Goal: Task Accomplishment & Management: Use online tool/utility

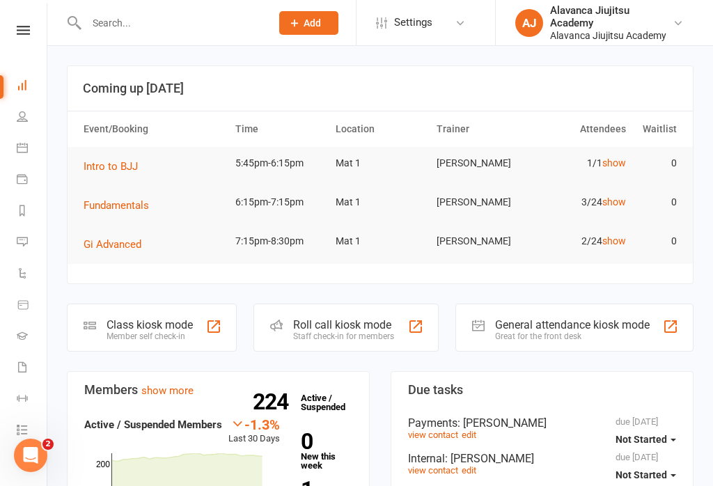
click at [215, 324] on div at bounding box center [213, 326] width 17 height 17
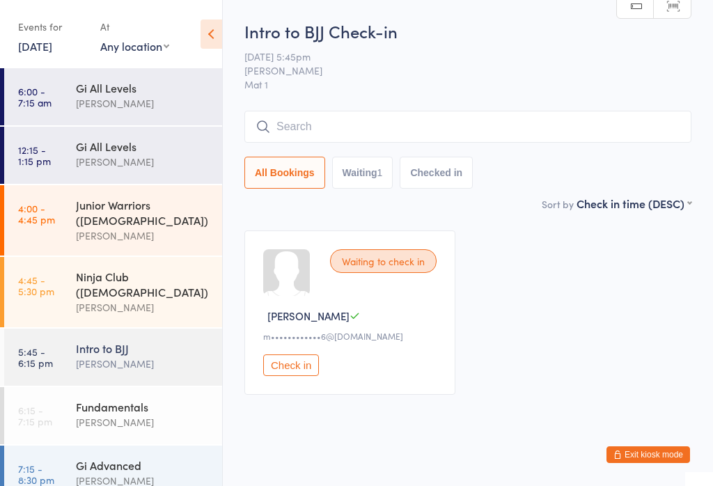
click at [175, 414] on div "[PERSON_NAME]" at bounding box center [143, 422] width 134 height 16
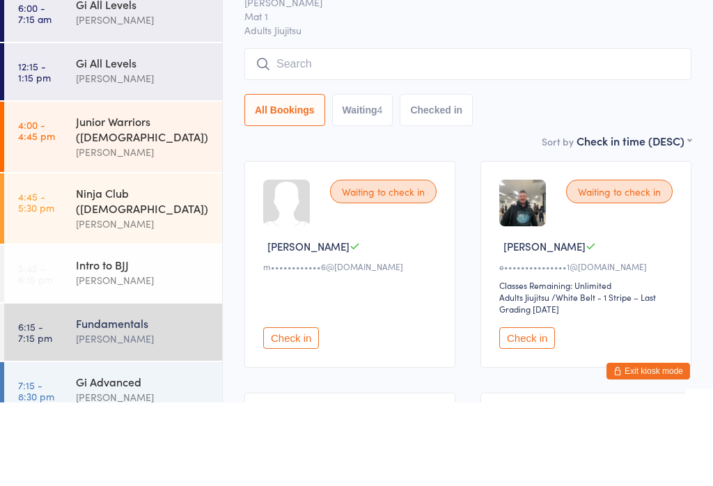
scroll to position [113, 0]
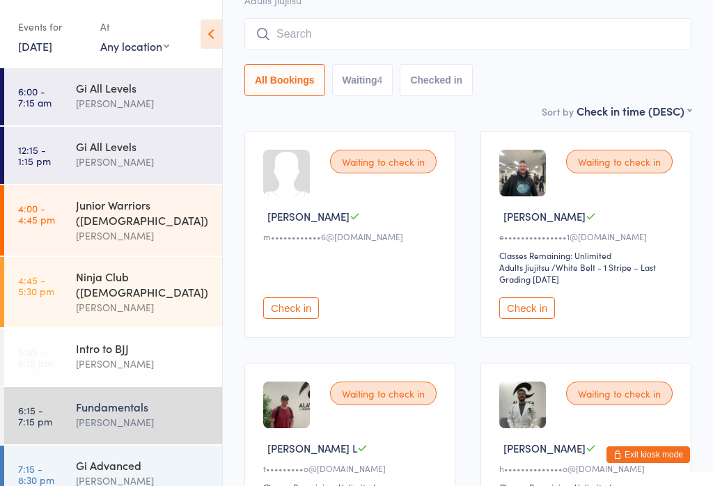
click at [543, 308] on button "Check in" at bounding box center [527, 308] width 56 height 22
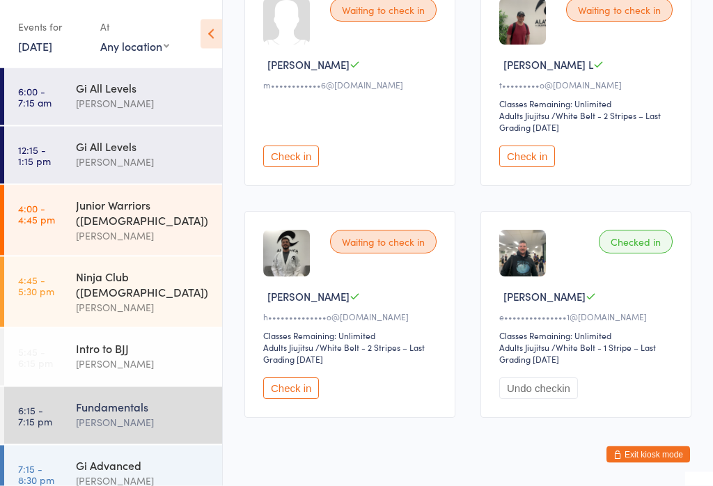
scroll to position [282, 0]
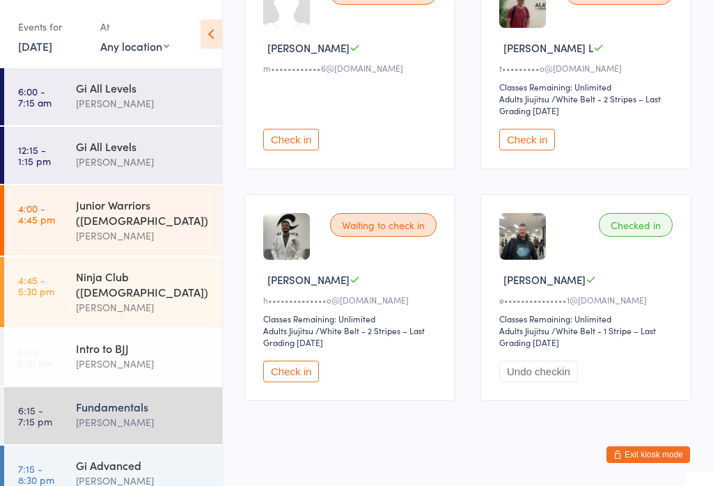
click at [161, 399] on div "Fundamentals" at bounding box center [143, 406] width 134 height 15
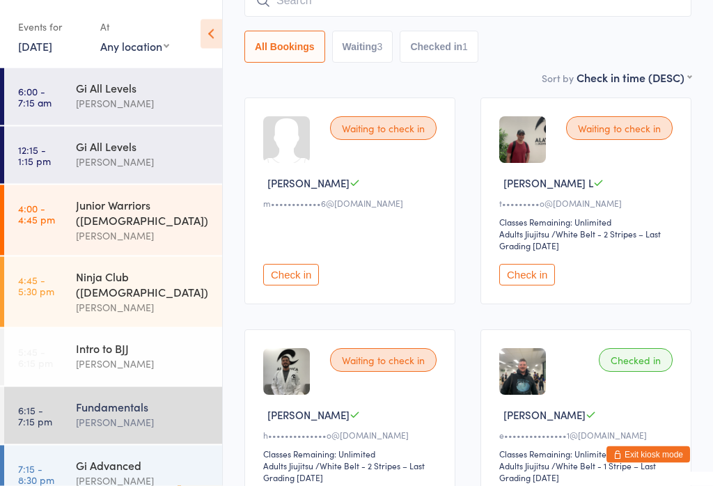
scroll to position [144, 0]
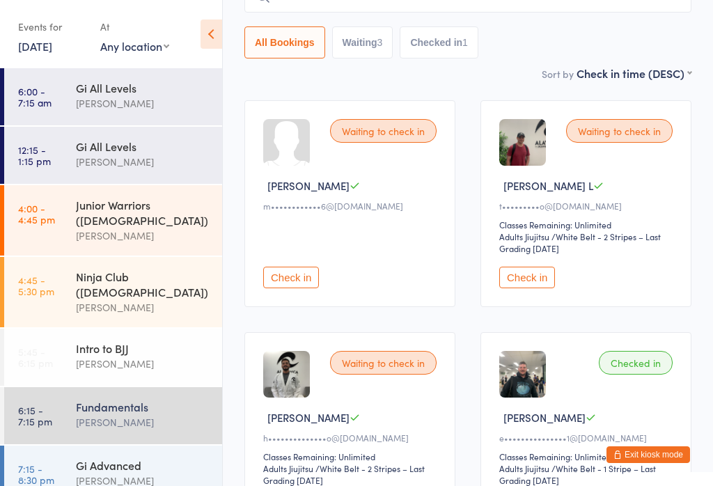
click at [287, 278] on button "Check in" at bounding box center [291, 278] width 56 height 22
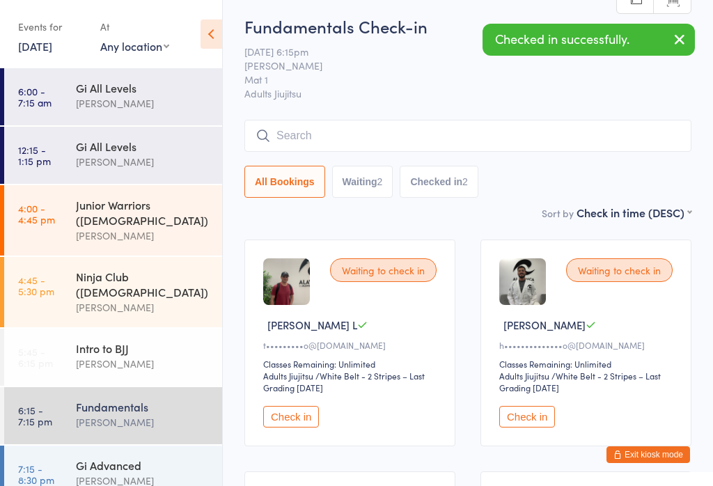
scroll to position [0, 0]
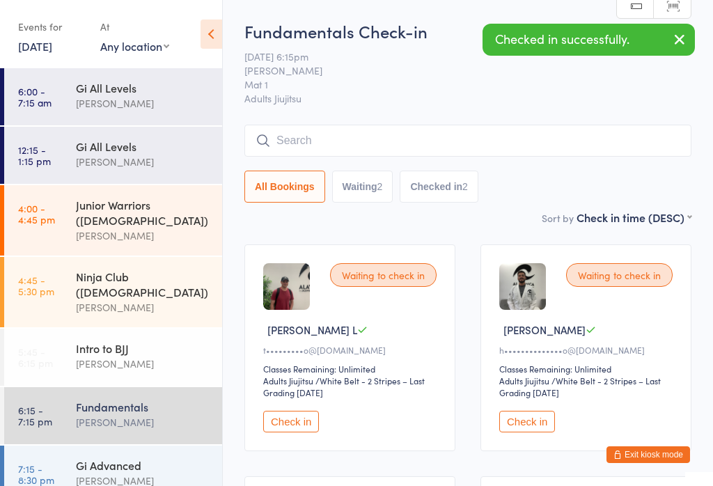
click at [422, 140] on input "search" at bounding box center [467, 141] width 447 height 32
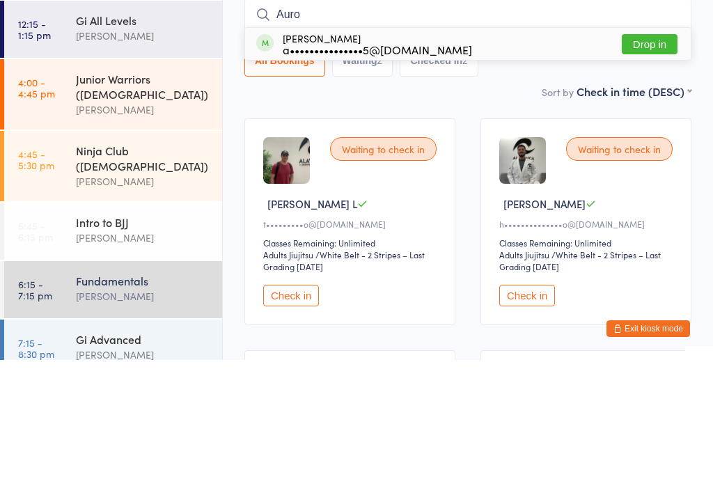
type input "Auro"
click at [646, 160] on button "Drop in" at bounding box center [650, 170] width 56 height 20
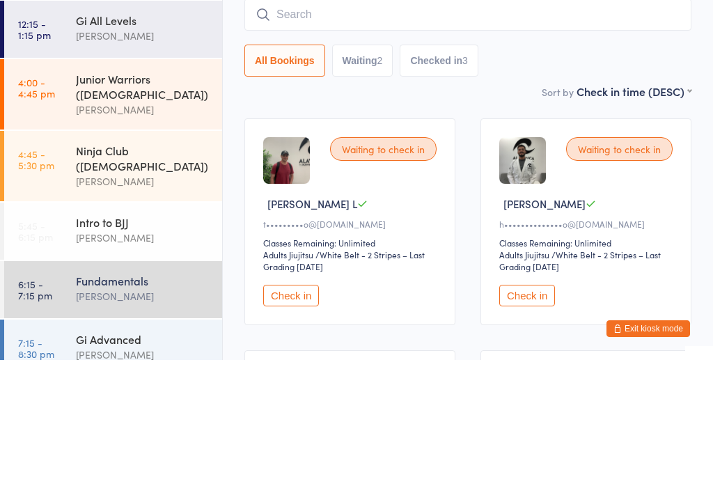
click at [569, 171] on div "All Bookings Waiting 2 Checked in 3" at bounding box center [467, 187] width 447 height 32
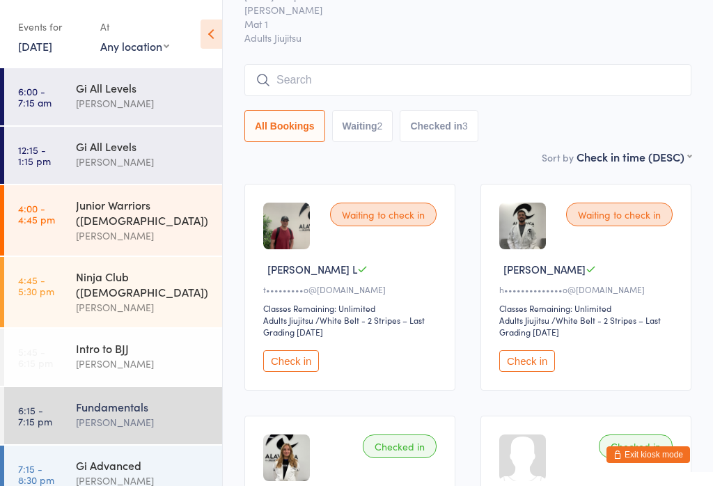
scroll to position [59, 0]
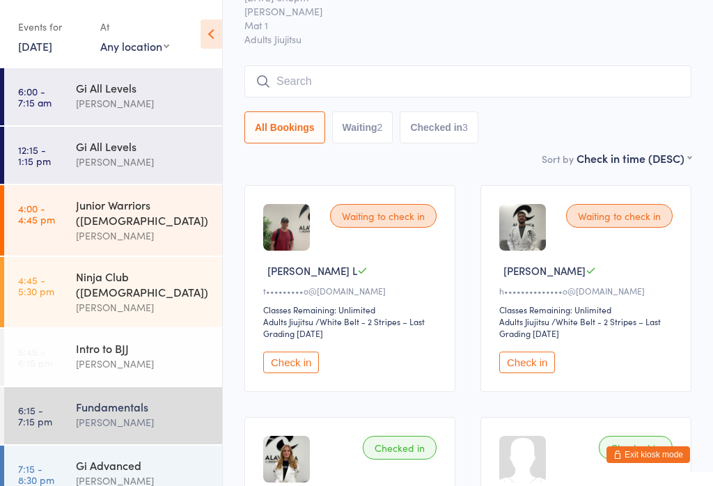
click at [543, 373] on button "Check in" at bounding box center [527, 363] width 56 height 22
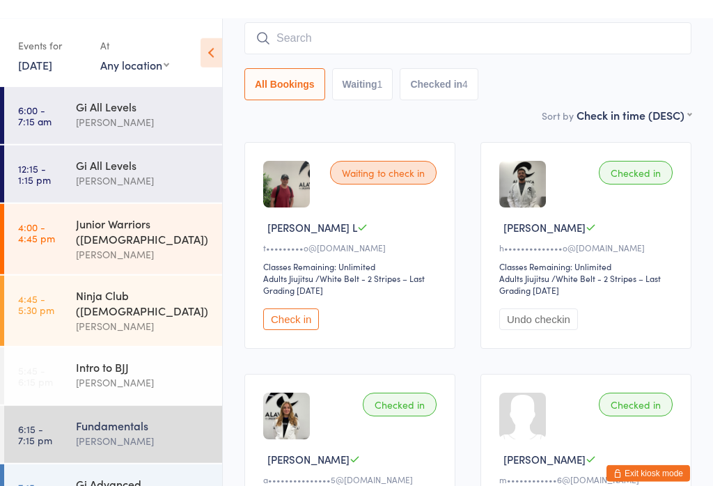
scroll to position [0, 0]
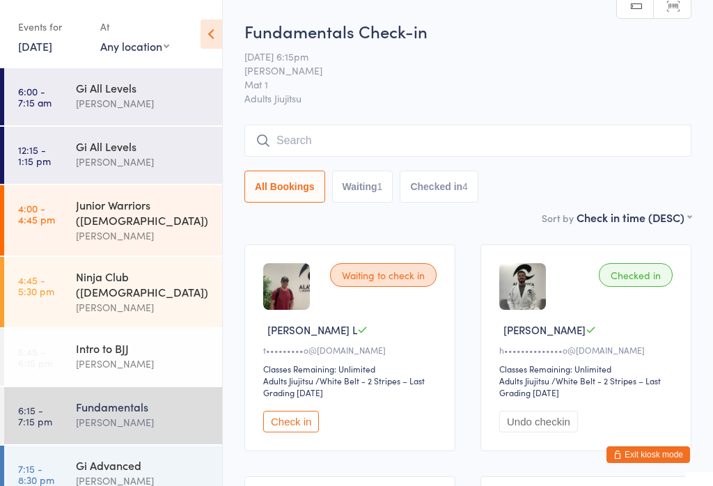
click at [418, 136] on input "search" at bounding box center [467, 141] width 447 height 32
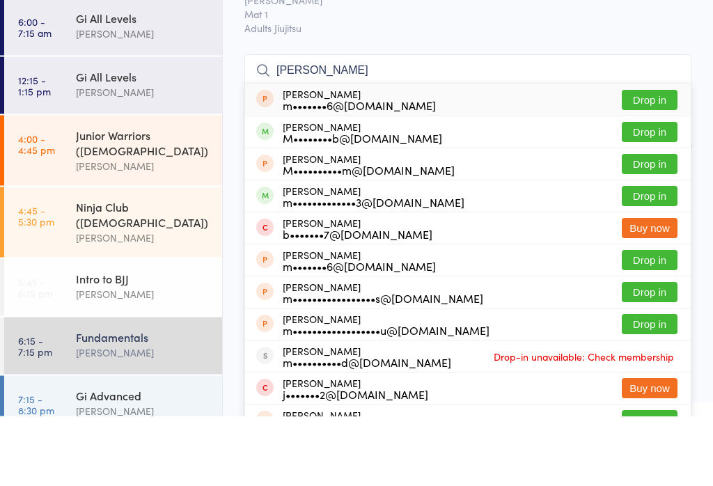
type input "[PERSON_NAME]"
click at [633, 192] on button "Drop in" at bounding box center [650, 202] width 56 height 20
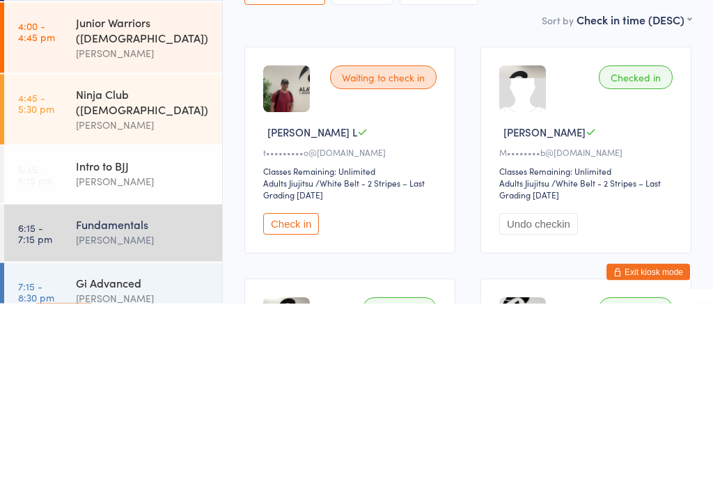
scroll to position [16, 0]
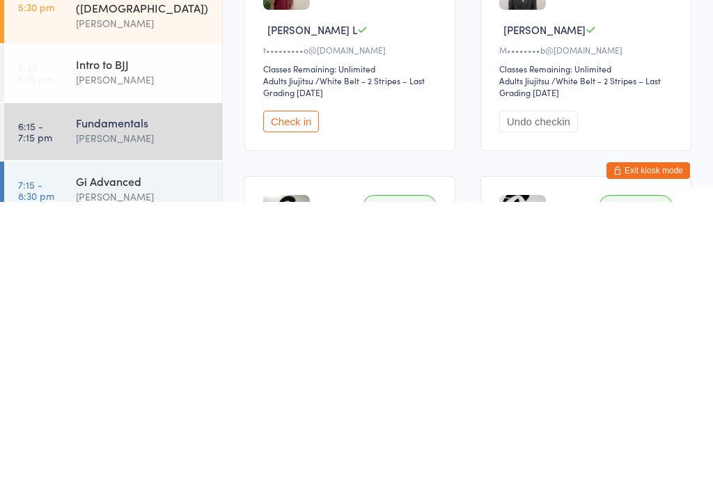
click at [128, 457] on div "Gi Advanced" at bounding box center [143, 464] width 134 height 15
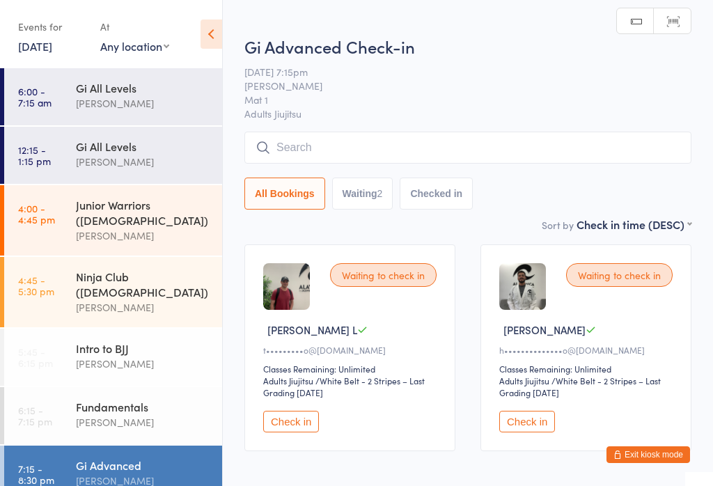
click at [384, 143] on input "search" at bounding box center [467, 148] width 447 height 32
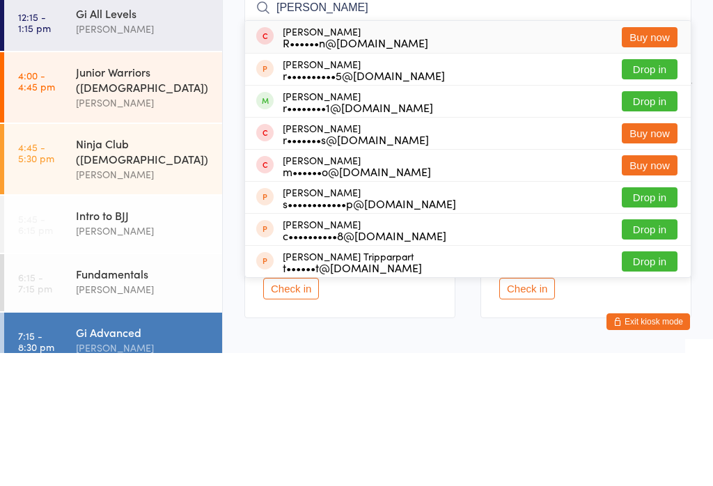
type input "[PERSON_NAME]"
click at [649, 224] on button "Drop in" at bounding box center [650, 234] width 56 height 20
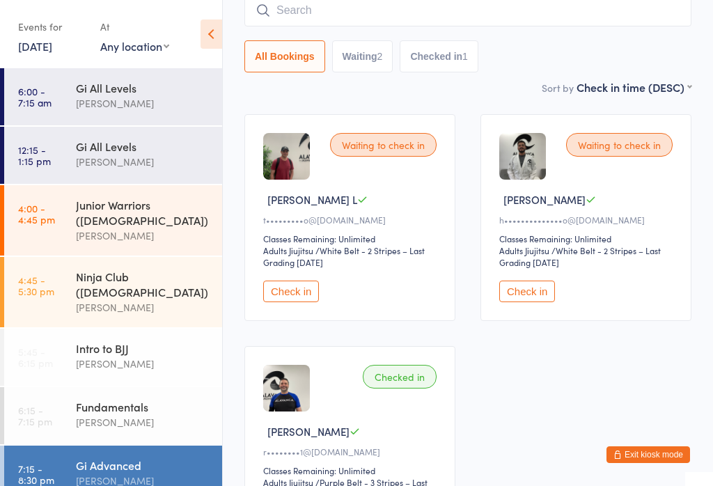
scroll to position [129, 0]
click at [523, 288] on button "Check in" at bounding box center [527, 292] width 56 height 22
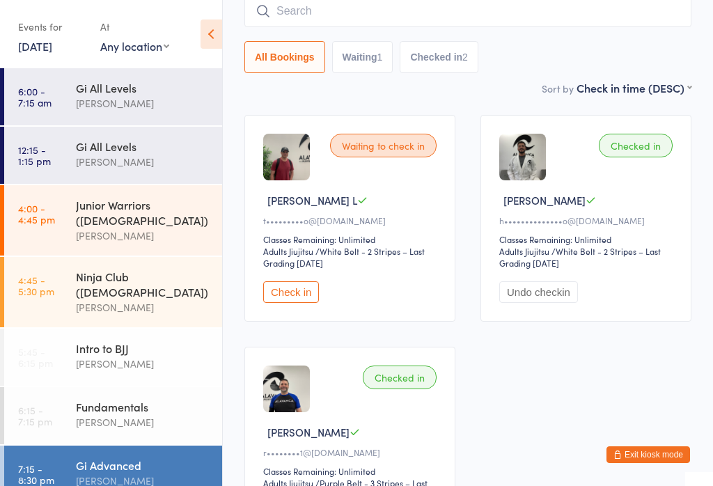
click at [325, 6] on input "search" at bounding box center [467, 11] width 447 height 32
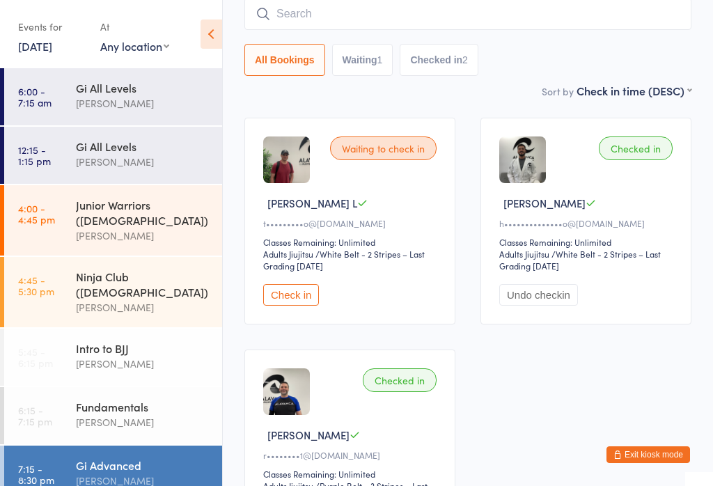
scroll to position [126, 0]
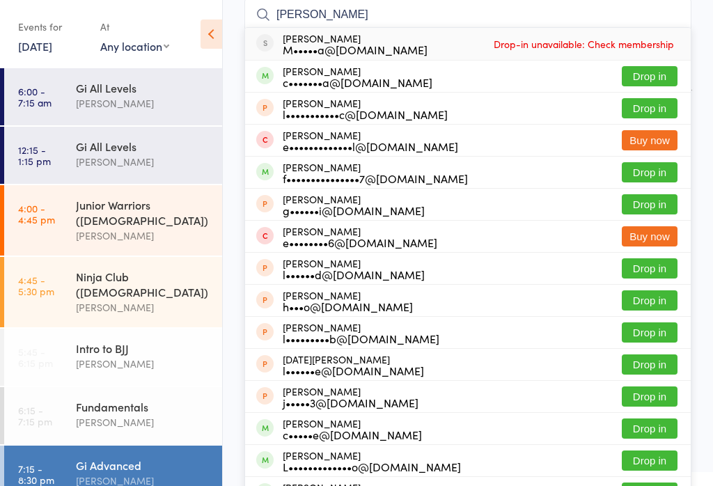
type input "[PERSON_NAME]"
click at [317, 74] on div "[PERSON_NAME] c•••••••a@[DOMAIN_NAME]" at bounding box center [358, 76] width 150 height 22
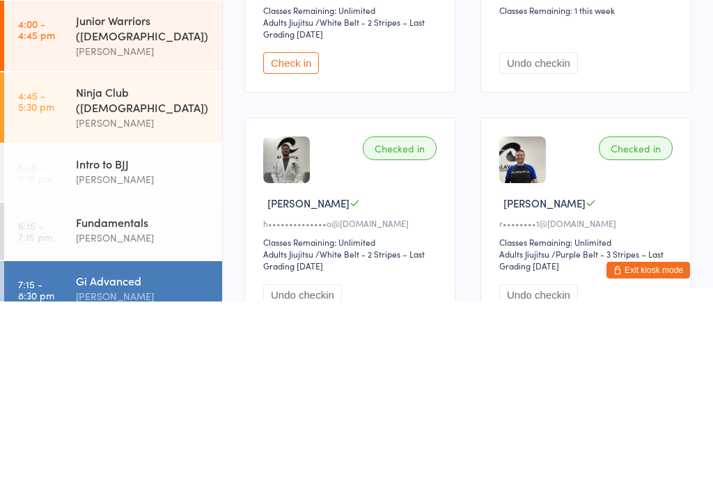
scroll to position [175, 0]
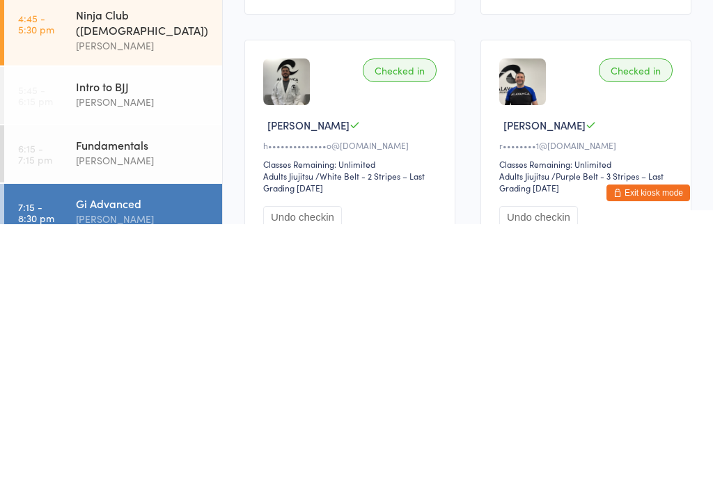
click at [160, 414] on div "[PERSON_NAME]" at bounding box center [143, 422] width 134 height 16
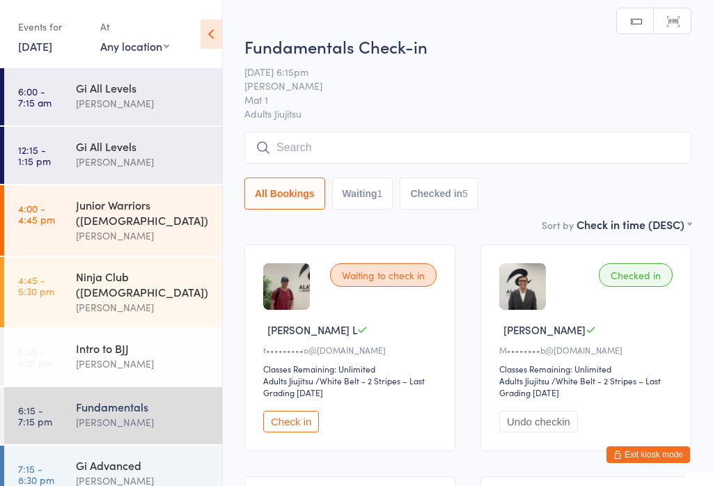
click at [145, 457] on div "Gi Advanced" at bounding box center [143, 464] width 134 height 15
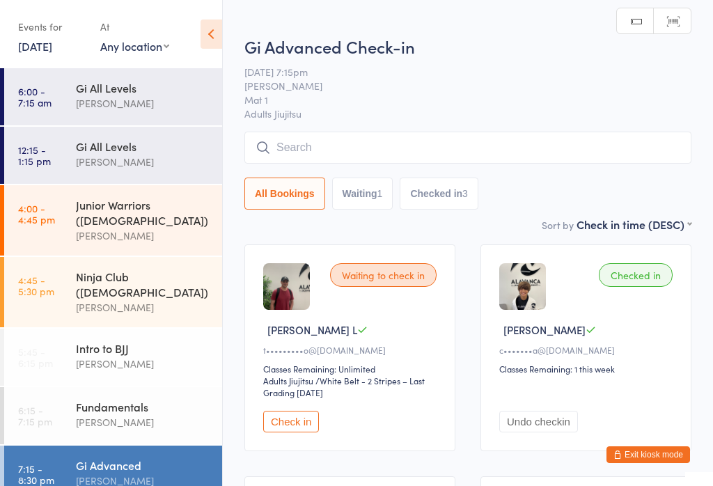
click at [392, 145] on input "search" at bounding box center [467, 148] width 447 height 32
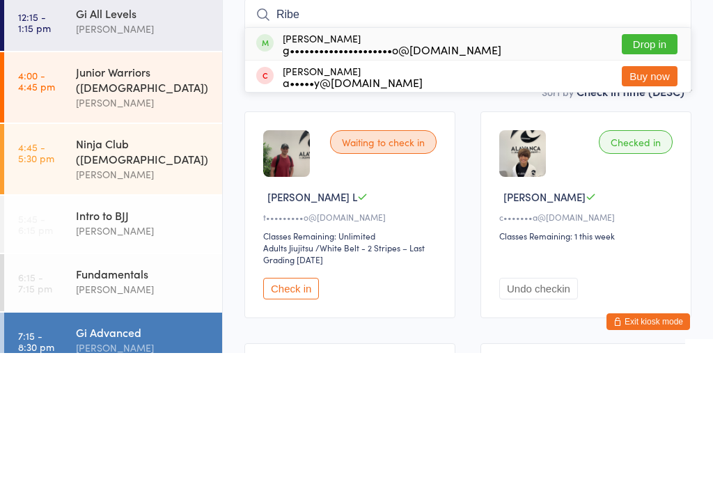
type input "Ribe"
click at [652, 167] on button "Drop in" at bounding box center [650, 177] width 56 height 20
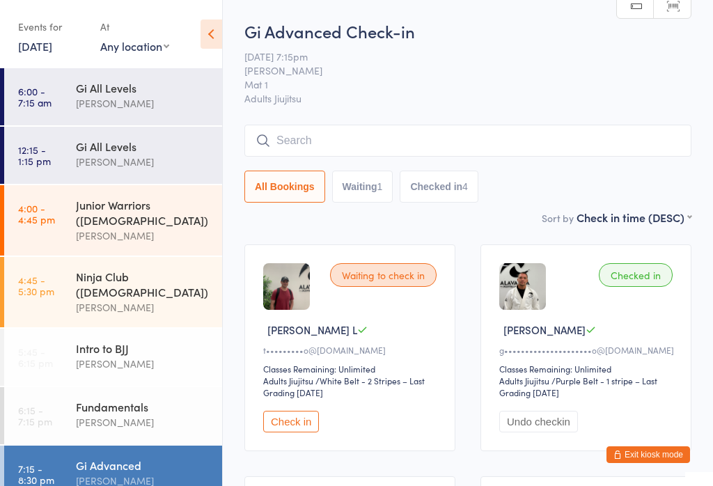
click at [145, 414] on div "[PERSON_NAME]" at bounding box center [143, 422] width 134 height 16
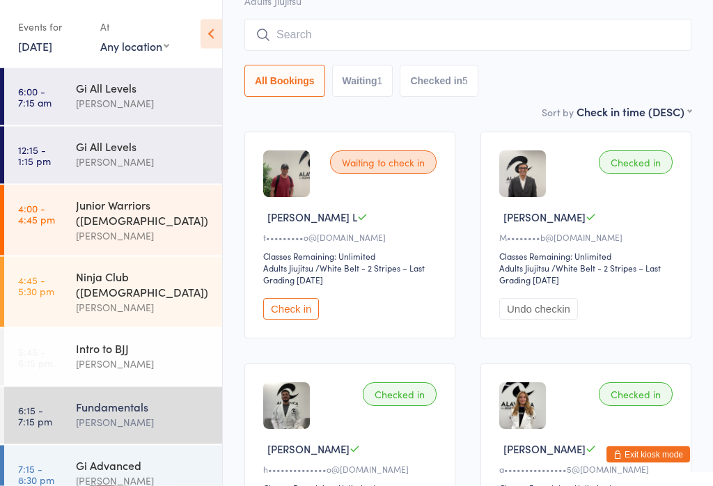
scroll to position [113, 0]
click at [151, 457] on div "Gi Advanced" at bounding box center [143, 464] width 134 height 15
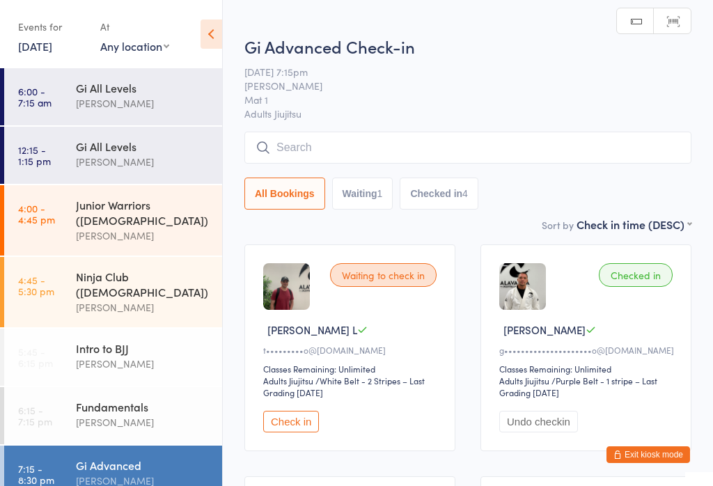
click at [463, 137] on input "search" at bounding box center [467, 148] width 447 height 32
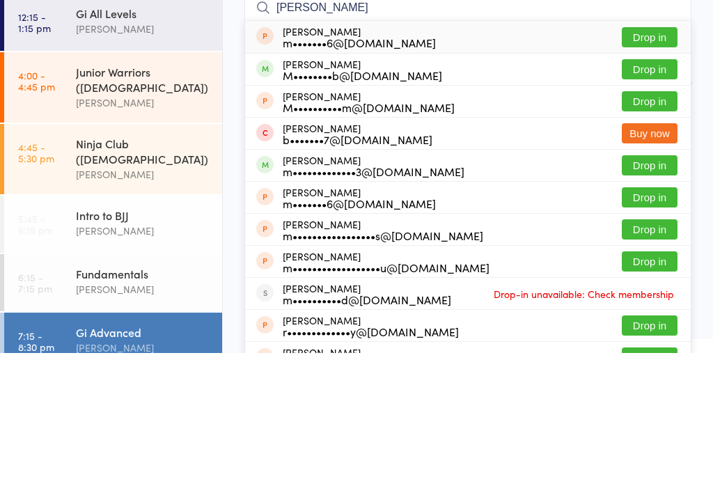
type input "[PERSON_NAME]"
click at [648, 192] on button "Drop in" at bounding box center [650, 202] width 56 height 20
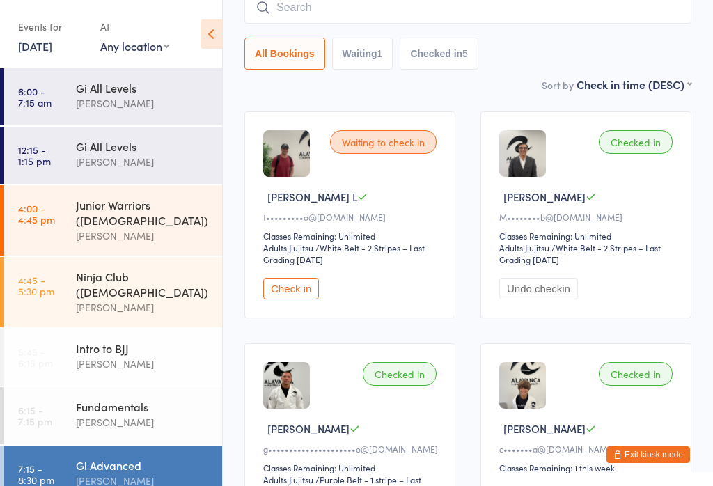
click at [97, 446] on div "Gi Advanced [PERSON_NAME]" at bounding box center [149, 473] width 146 height 55
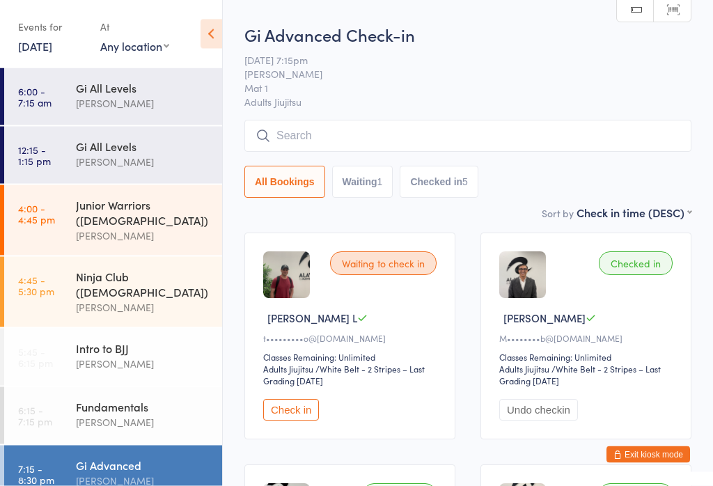
scroll to position [0, 0]
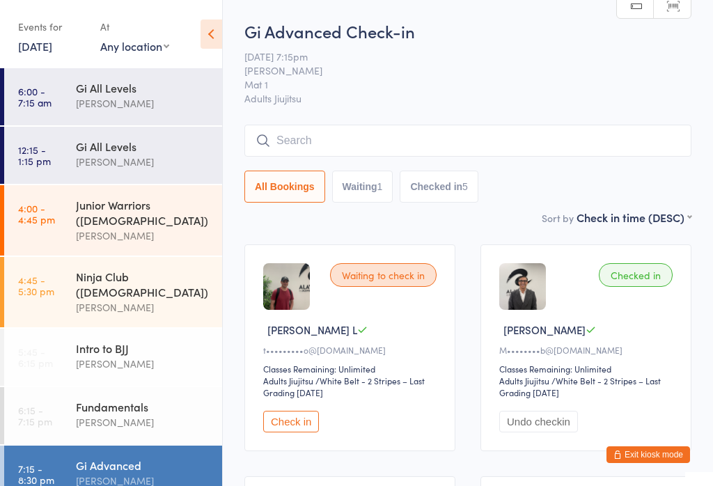
click at [380, 136] on input "search" at bounding box center [467, 141] width 447 height 32
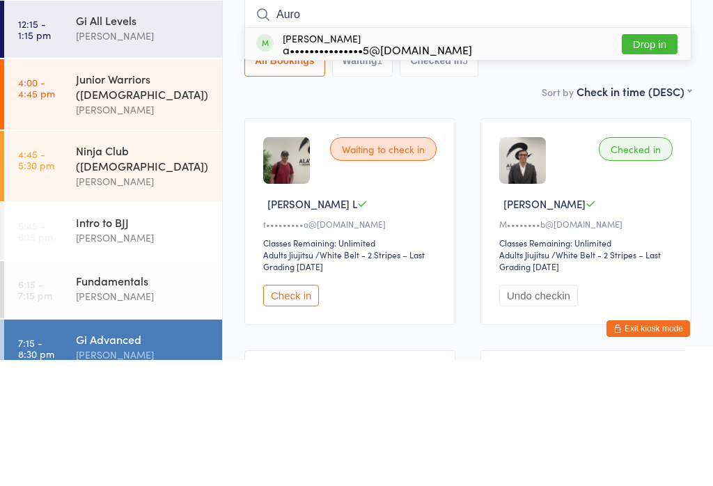
type input "Auro"
click at [654, 160] on button "Drop in" at bounding box center [650, 170] width 56 height 20
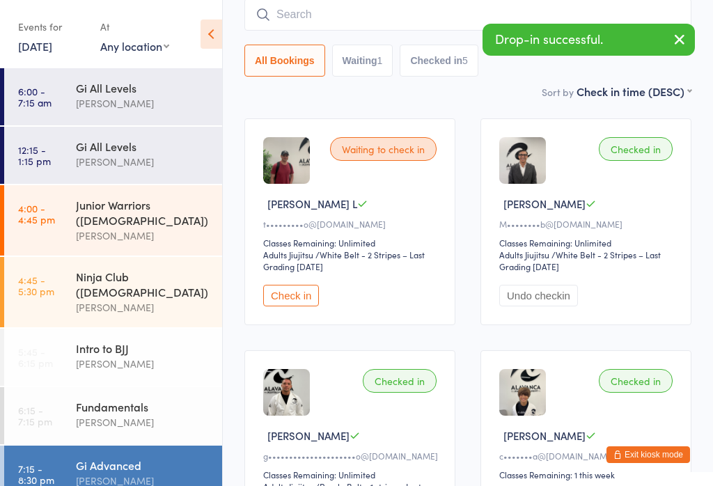
click at [340, 18] on input "search" at bounding box center [467, 15] width 447 height 32
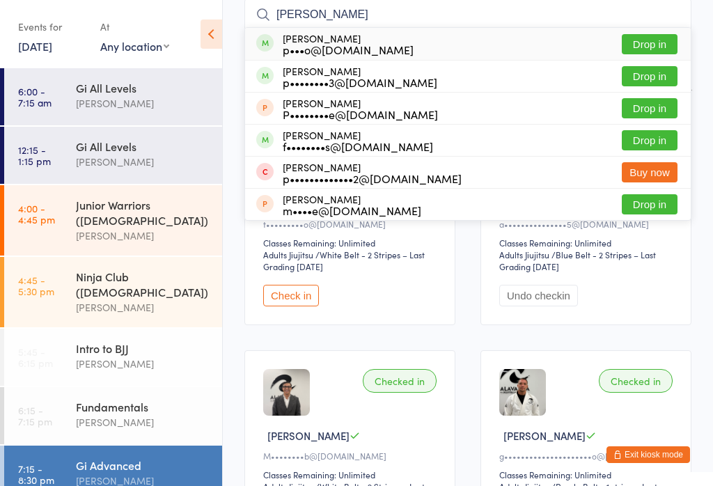
type input "[PERSON_NAME]"
click at [634, 82] on button "Drop in" at bounding box center [650, 76] width 56 height 20
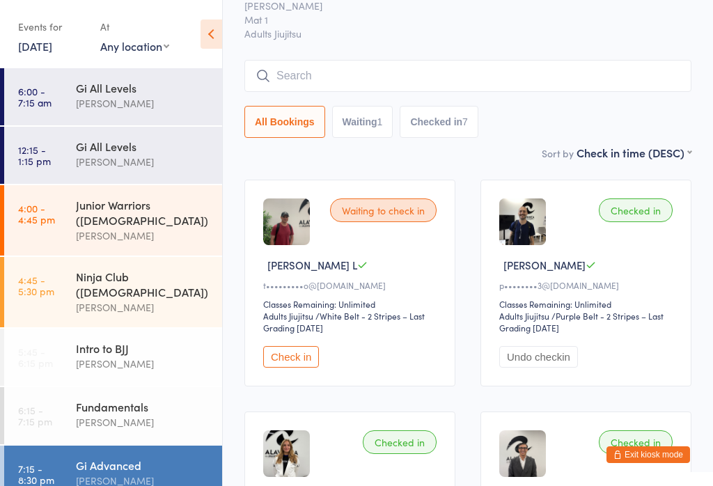
scroll to position [64, 0]
click at [434, 69] on input "search" at bounding box center [467, 77] width 447 height 32
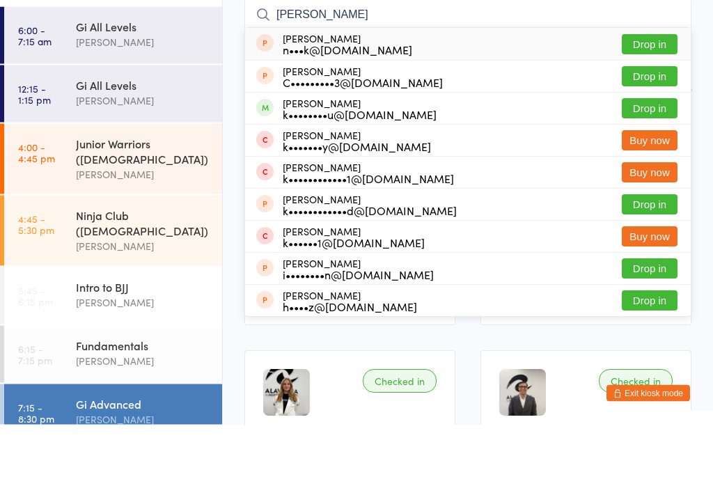
type input "[PERSON_NAME]"
click at [651, 160] on button "Drop in" at bounding box center [650, 170] width 56 height 20
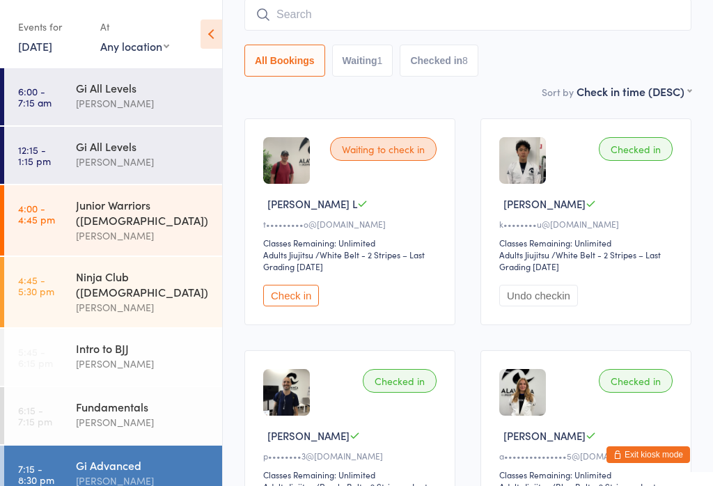
click at [157, 356] on div "[PERSON_NAME]" at bounding box center [143, 364] width 134 height 16
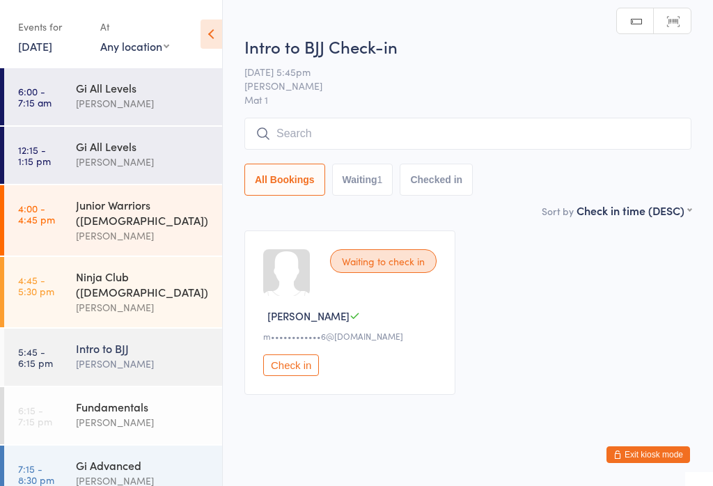
click at [306, 371] on button "Check in" at bounding box center [291, 365] width 56 height 22
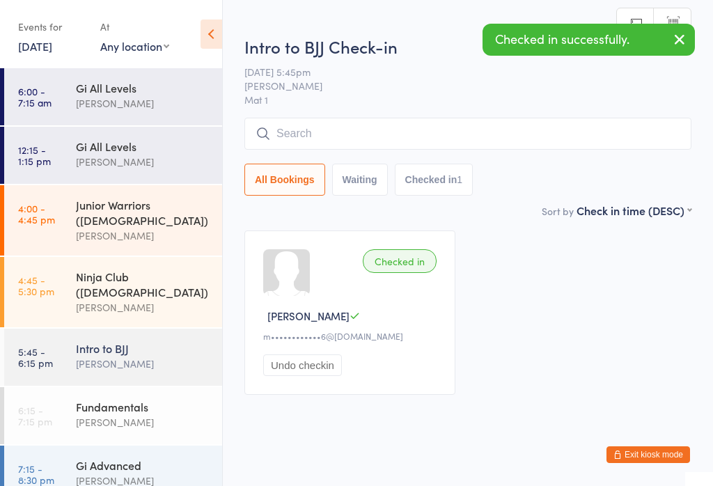
click at [167, 414] on div "[PERSON_NAME]" at bounding box center [143, 422] width 134 height 16
